Goal: Task Accomplishment & Management: Complete application form

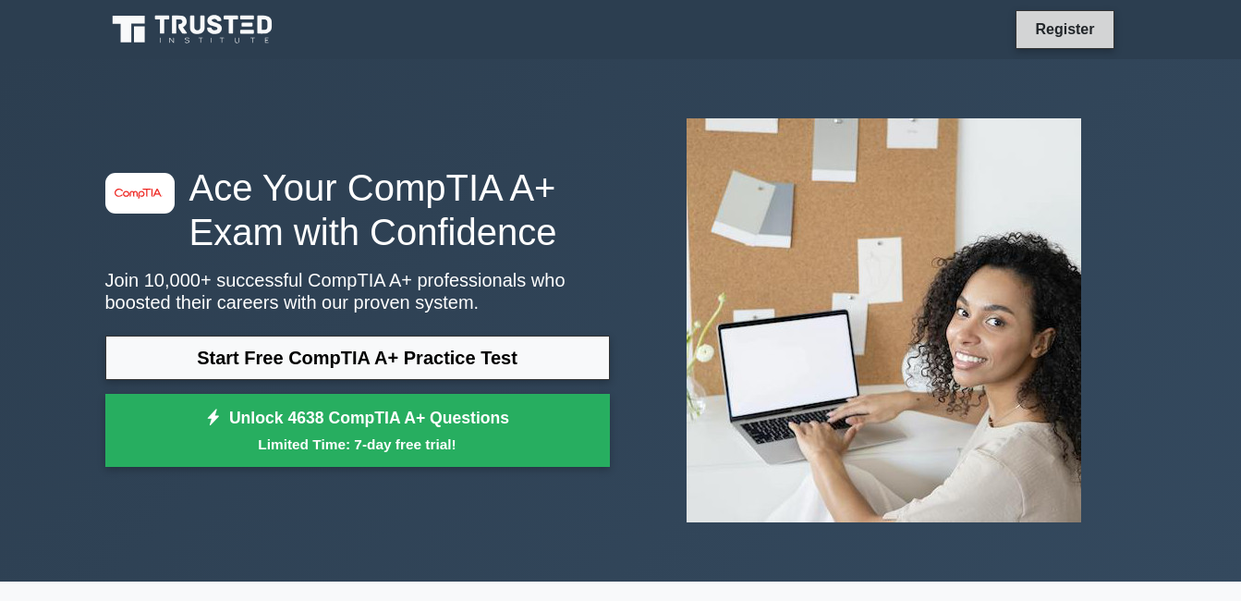
click at [1075, 33] on link "Register" at bounding box center [1064, 29] width 81 height 23
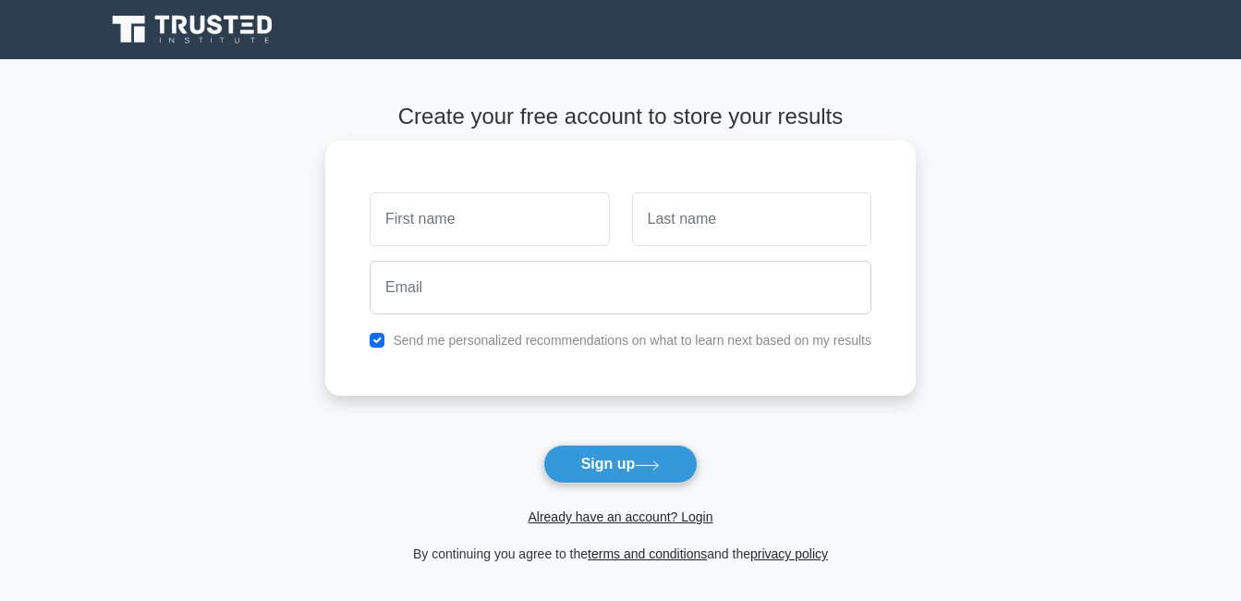
click at [570, 204] on input "text" at bounding box center [489, 219] width 239 height 54
type input "[PERSON_NAME]"
click at [716, 246] on div at bounding box center [752, 219] width 262 height 68
click at [720, 217] on input "text" at bounding box center [751, 219] width 239 height 54
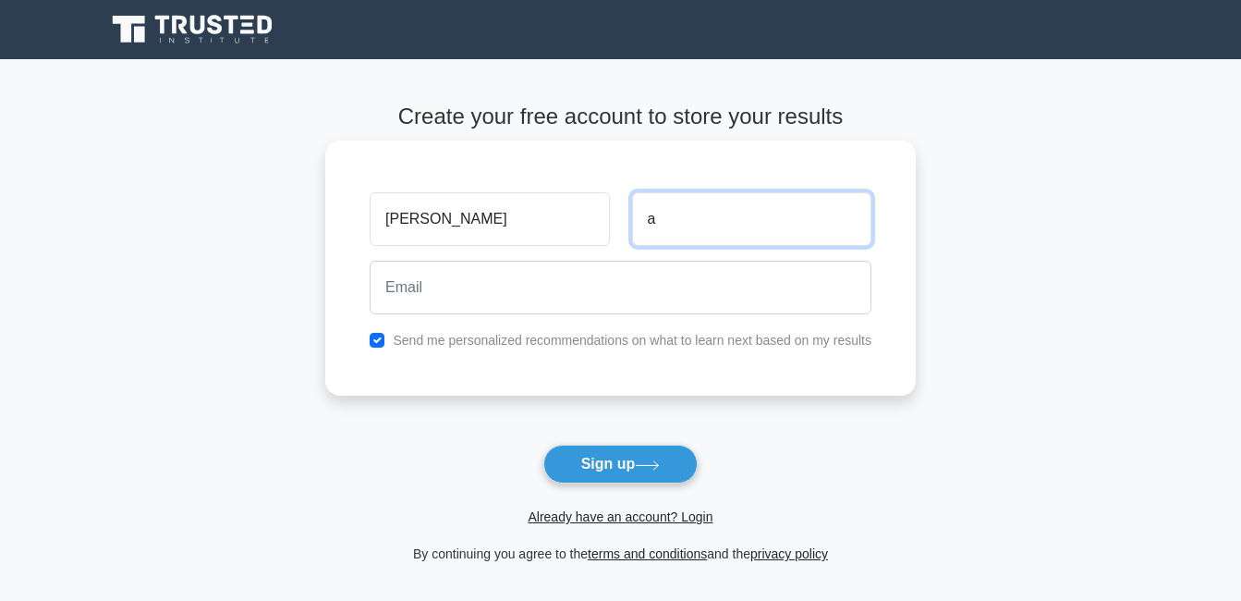
type input "a"
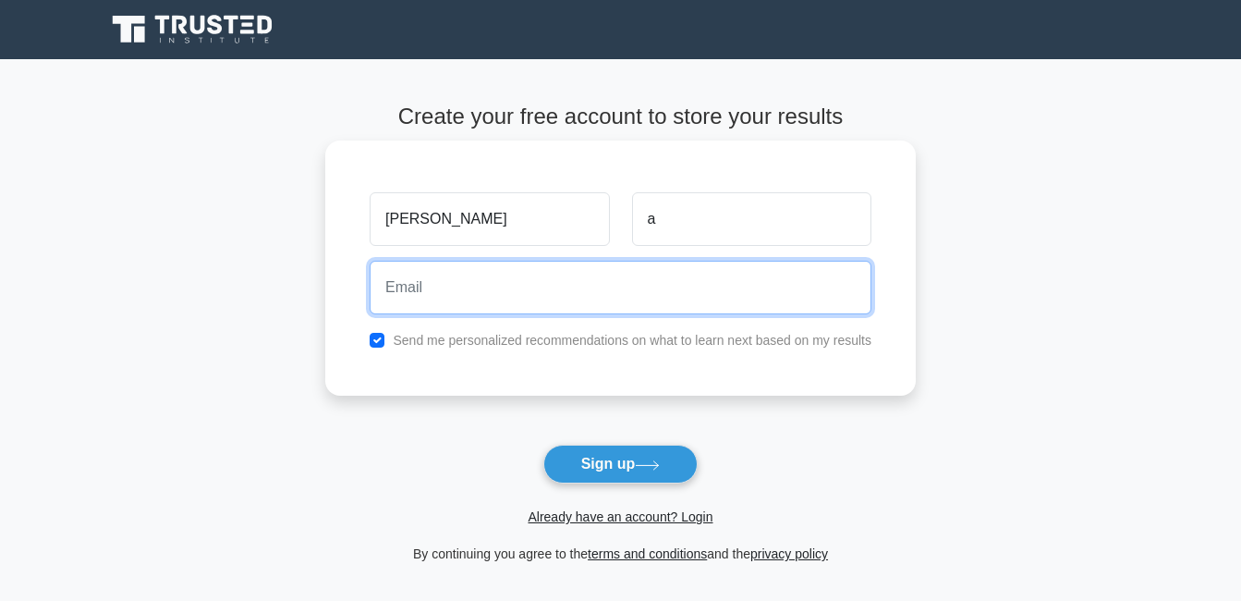
click at [605, 289] on input "email" at bounding box center [621, 288] width 502 height 54
type input "anonayaaron400@gmail.com"
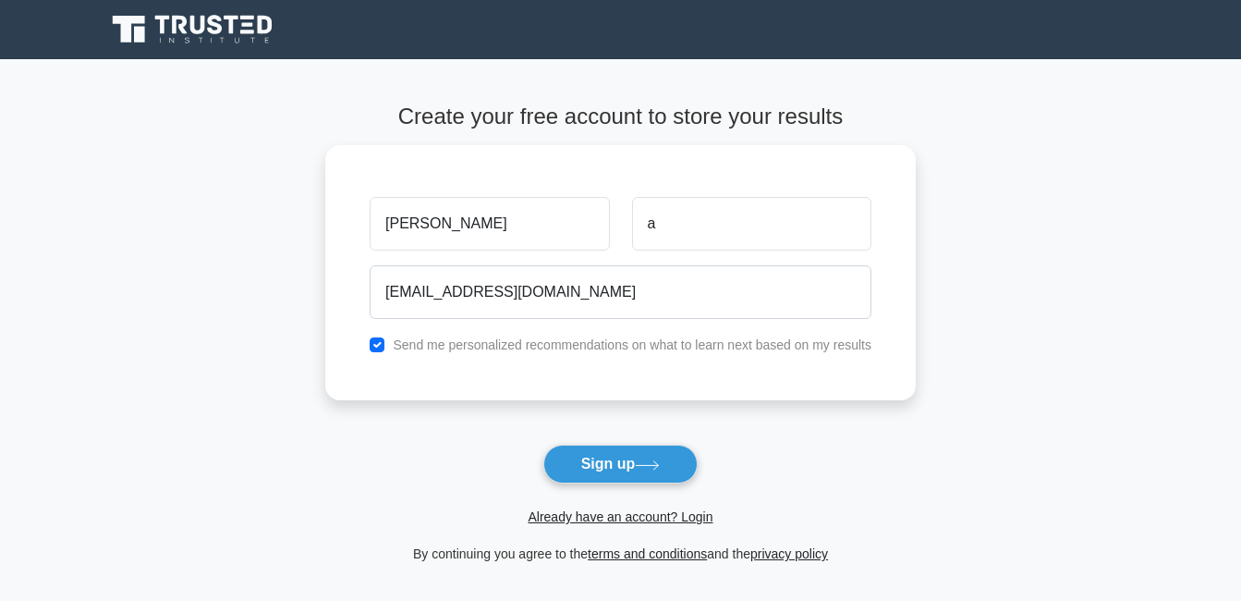
click at [615, 469] on button "Sign up" at bounding box center [620, 464] width 155 height 39
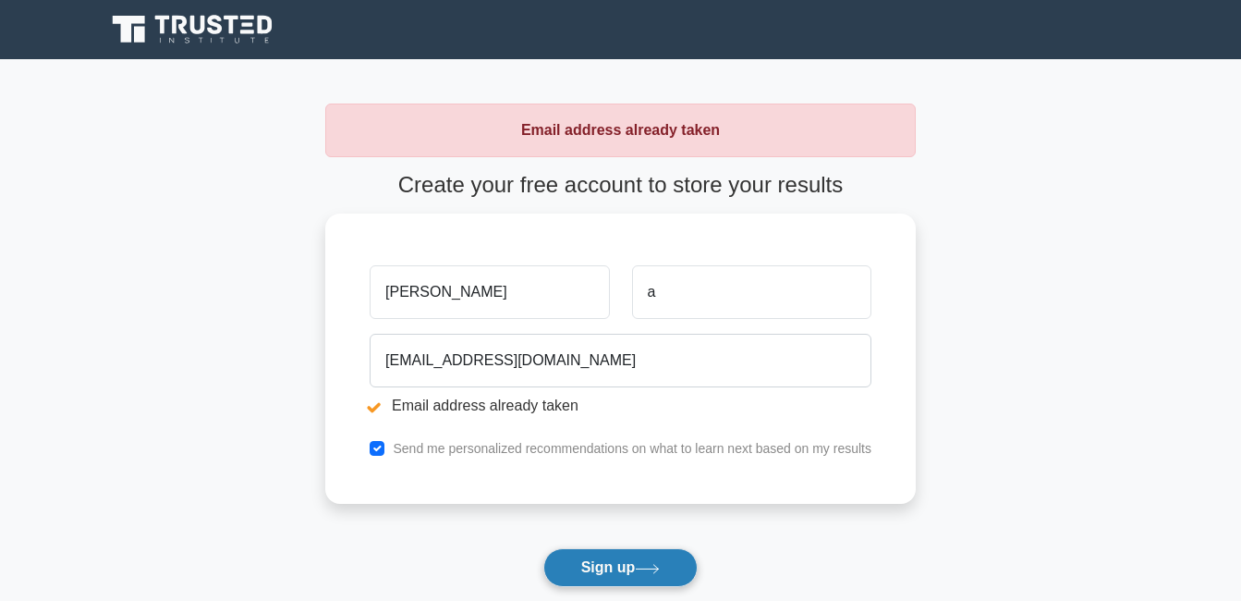
click at [623, 576] on button "Sign up" at bounding box center [620, 567] width 155 height 39
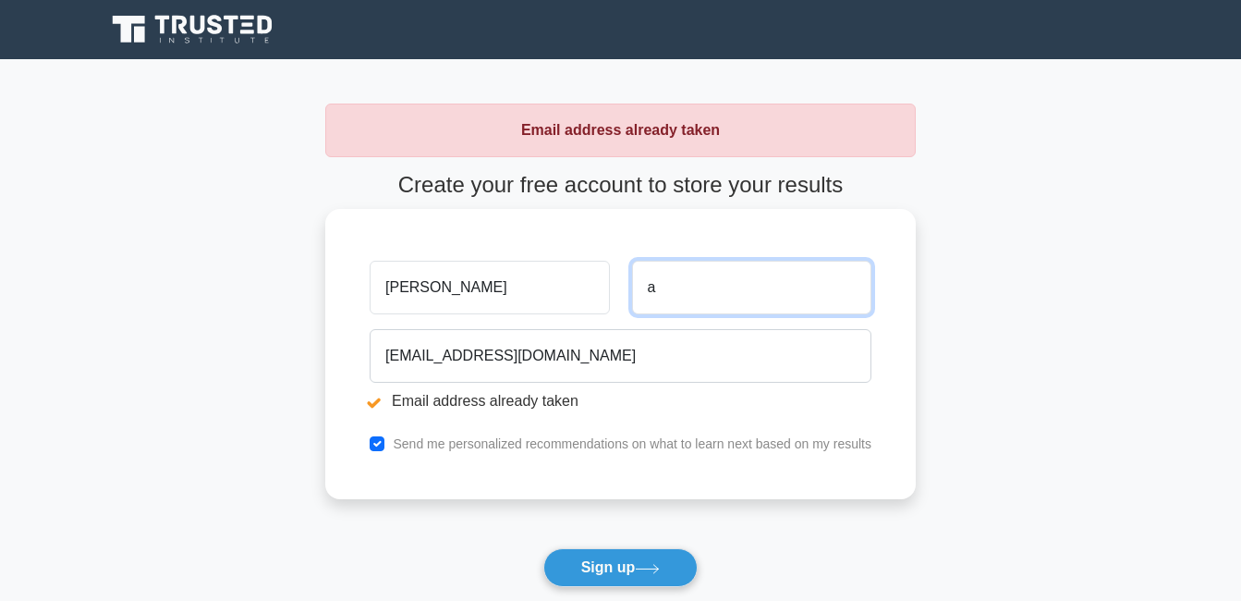
click at [695, 286] on input "a" at bounding box center [751, 288] width 239 height 54
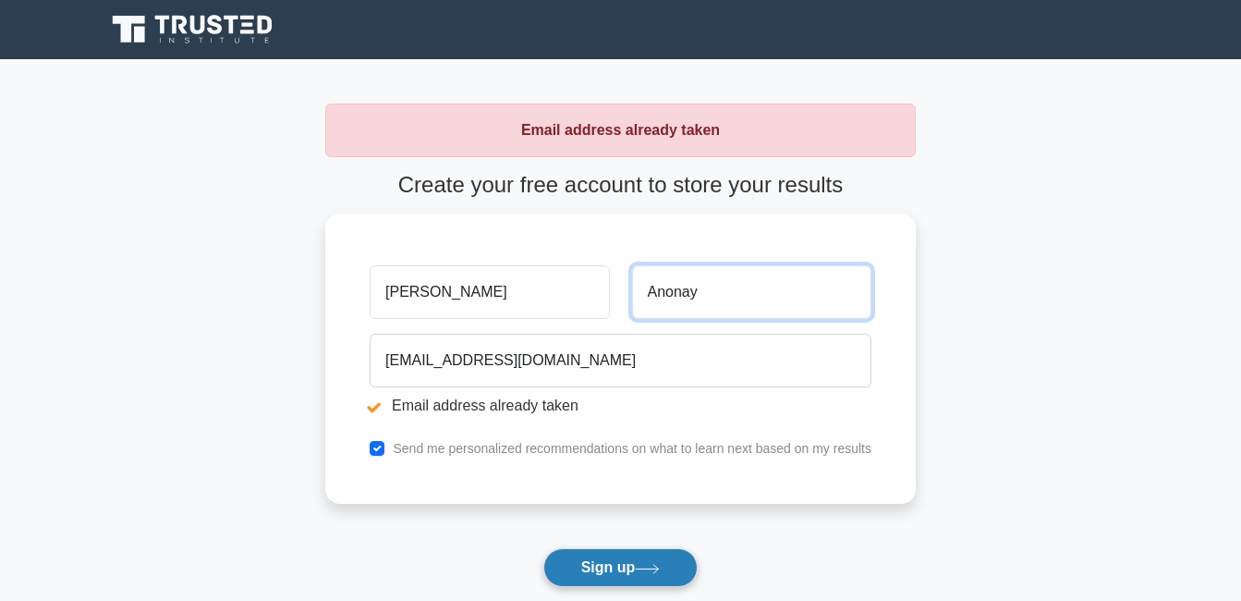
type input "Anonay"
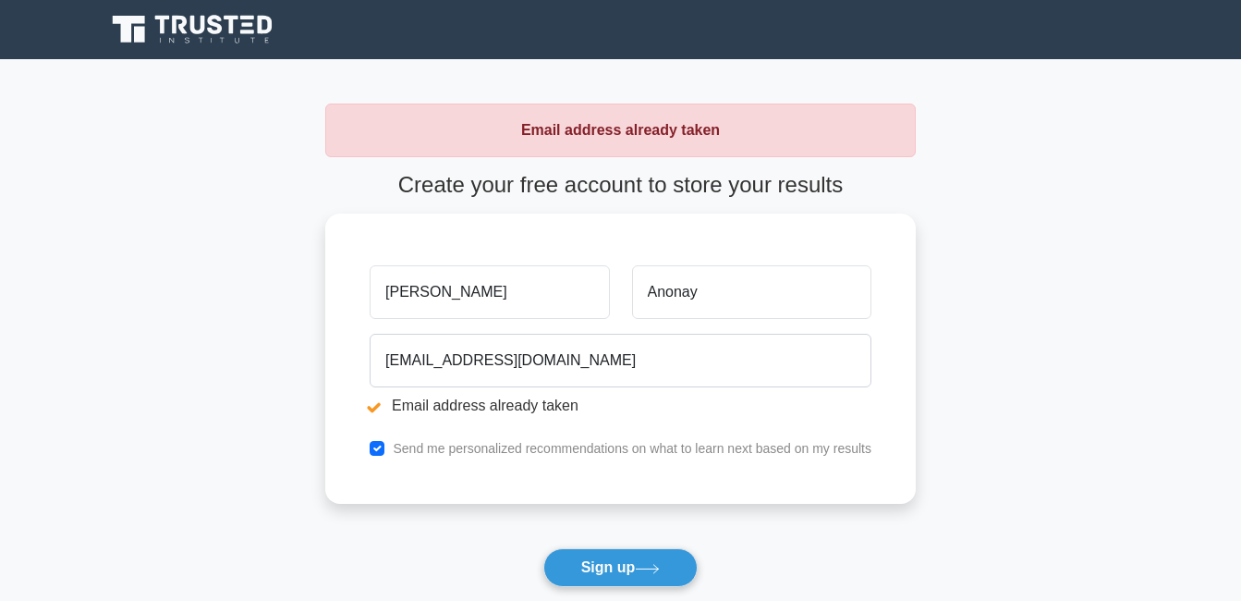
click at [632, 547] on form "Create your free account to store your results Aaron Anonay anonayaaron400@gmai…" at bounding box center [620, 420] width 591 height 496
click at [632, 556] on button "Sign up" at bounding box center [620, 567] width 155 height 39
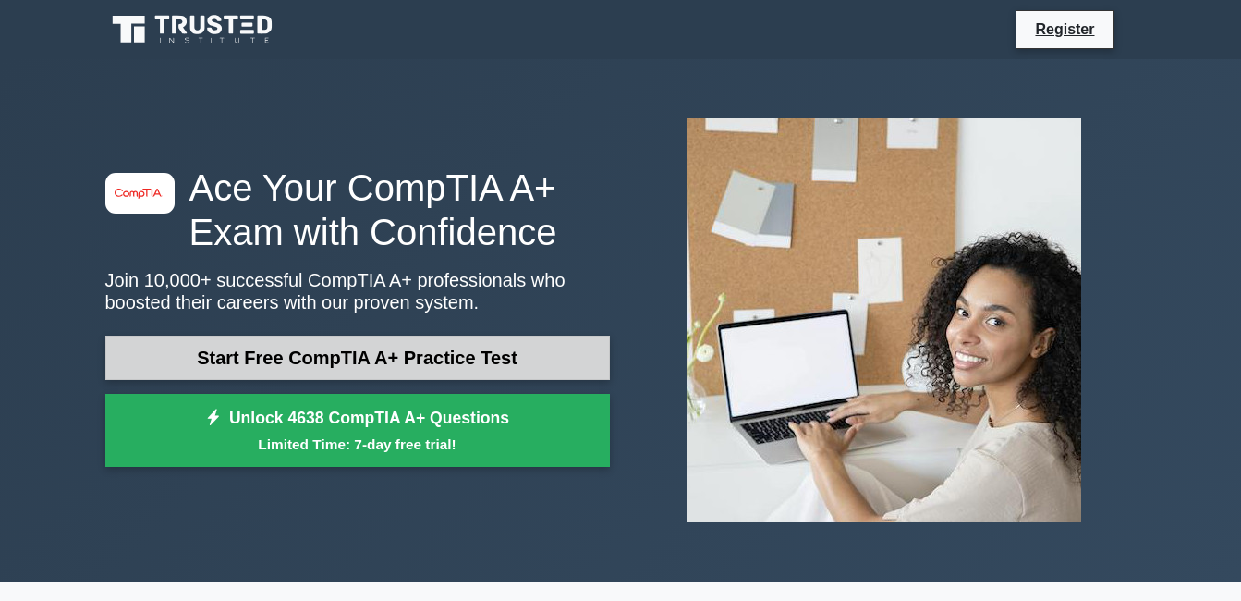
click at [529, 363] on link "Start Free CompTIA A+ Practice Test" at bounding box center [357, 357] width 505 height 44
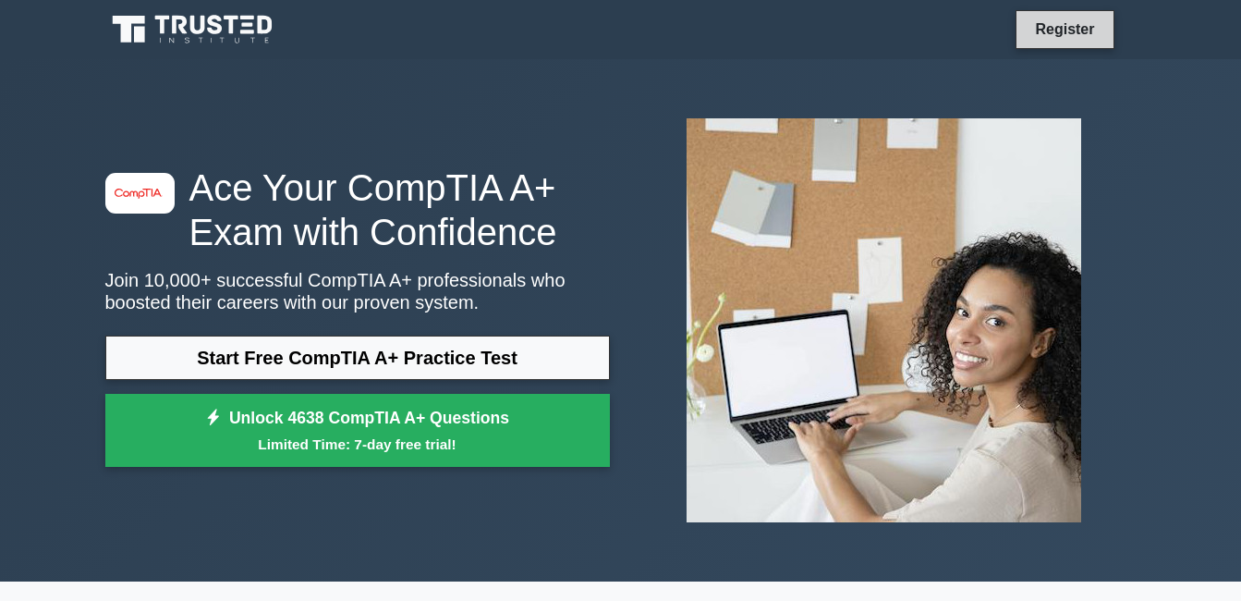
click at [1064, 35] on link "Register" at bounding box center [1064, 29] width 81 height 23
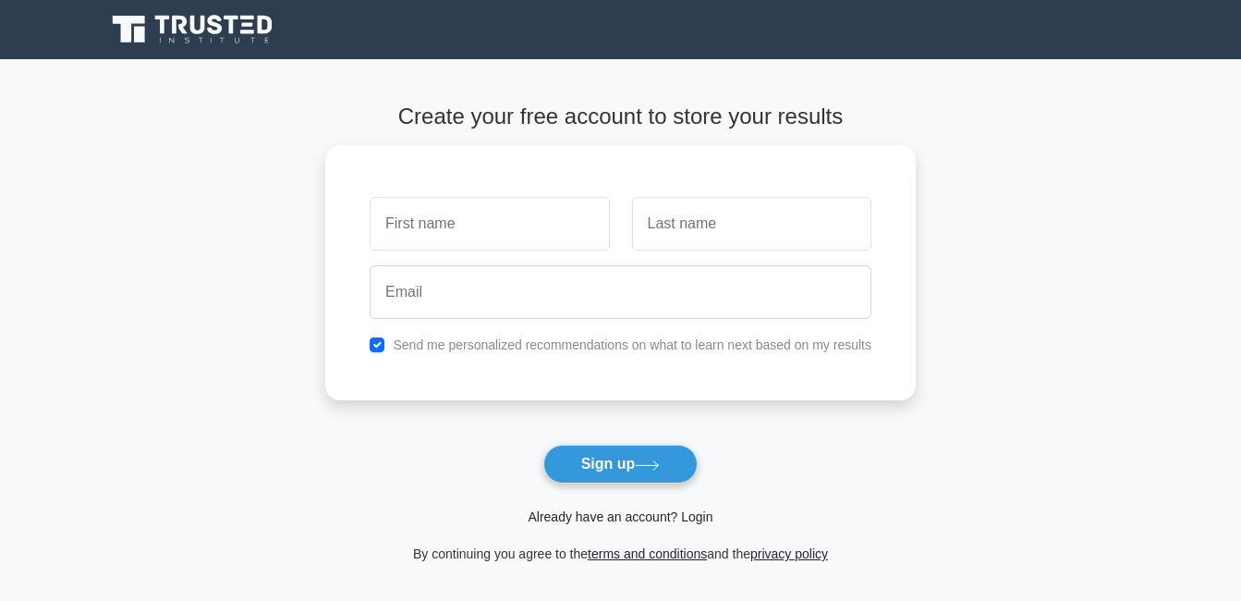
click at [677, 516] on link "Already have an account? Login" at bounding box center [620, 516] width 185 height 15
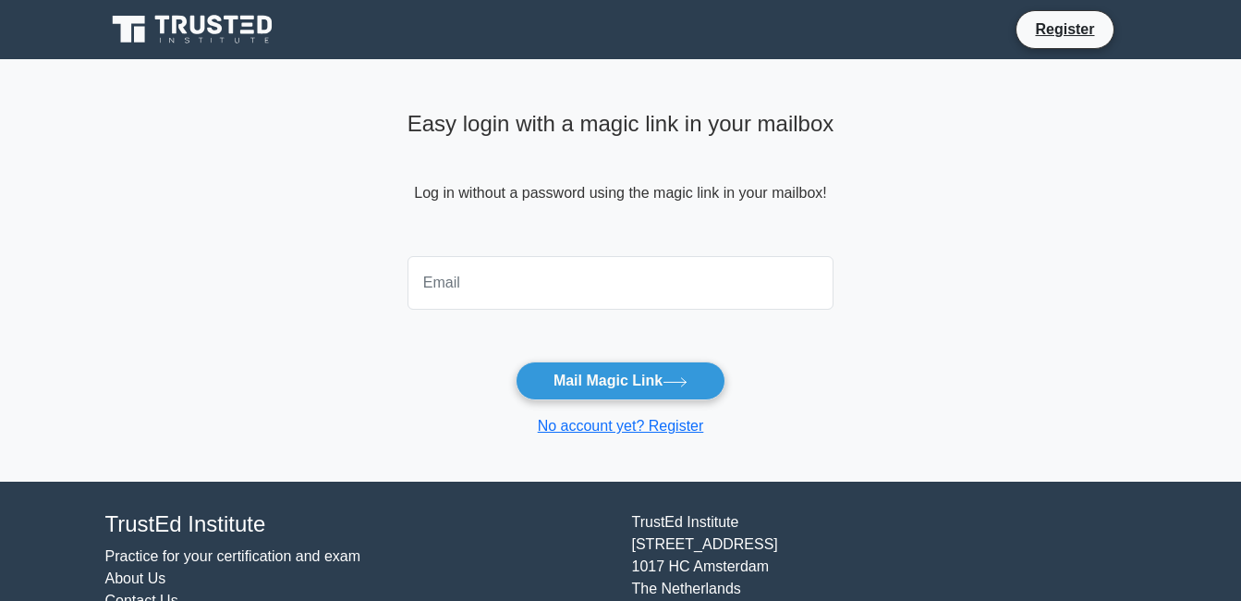
click at [584, 278] on input "email" at bounding box center [621, 283] width 427 height 54
type input "anonayaaron400@gmail.com"
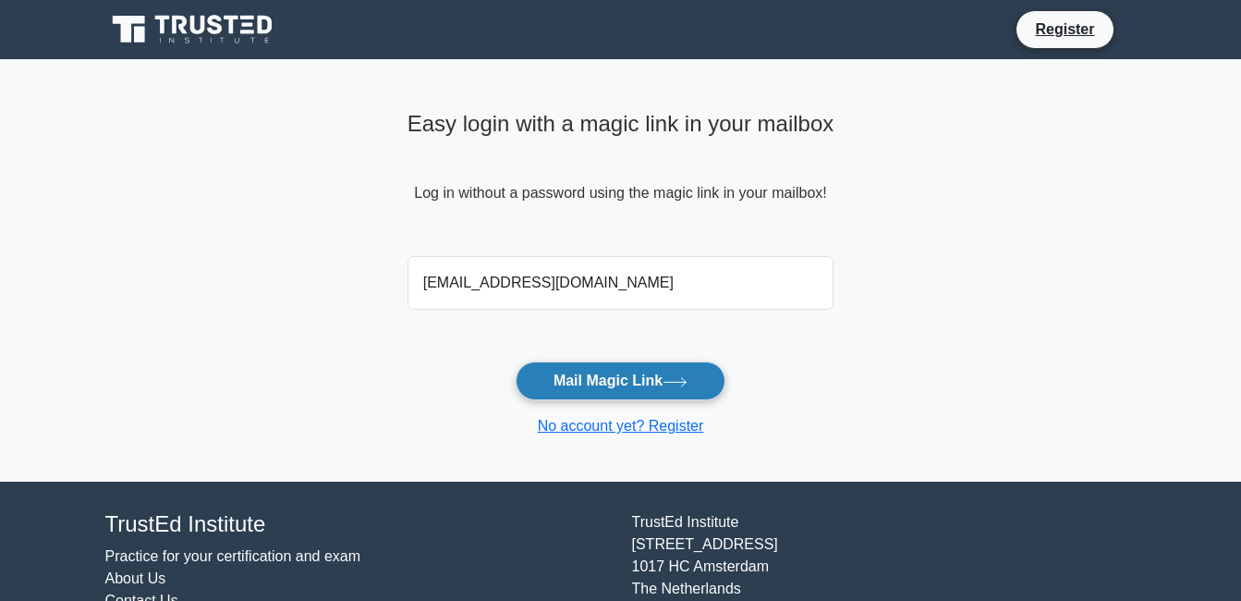
click at [621, 389] on button "Mail Magic Link" at bounding box center [621, 380] width 210 height 39
